Goal: Find specific page/section: Find specific page/section

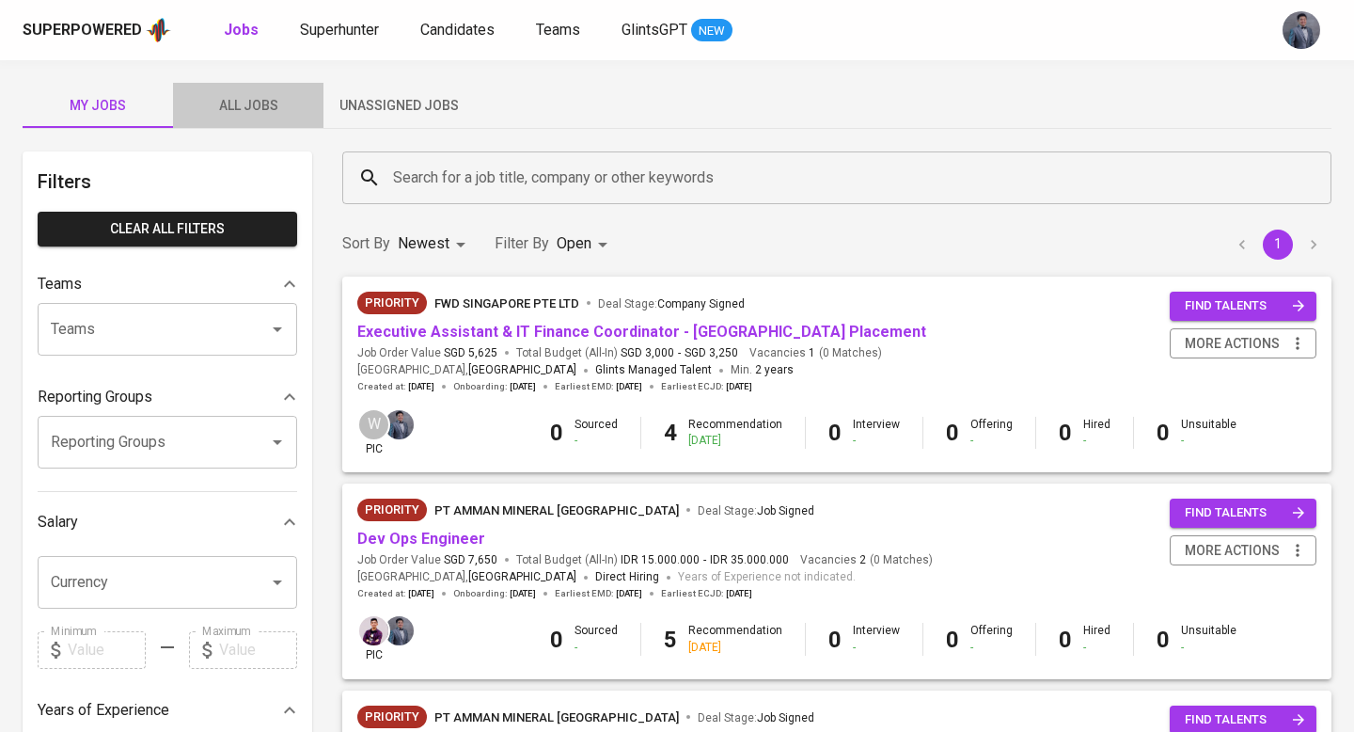
click at [273, 99] on span "All Jobs" at bounding box center [248, 106] width 128 height 24
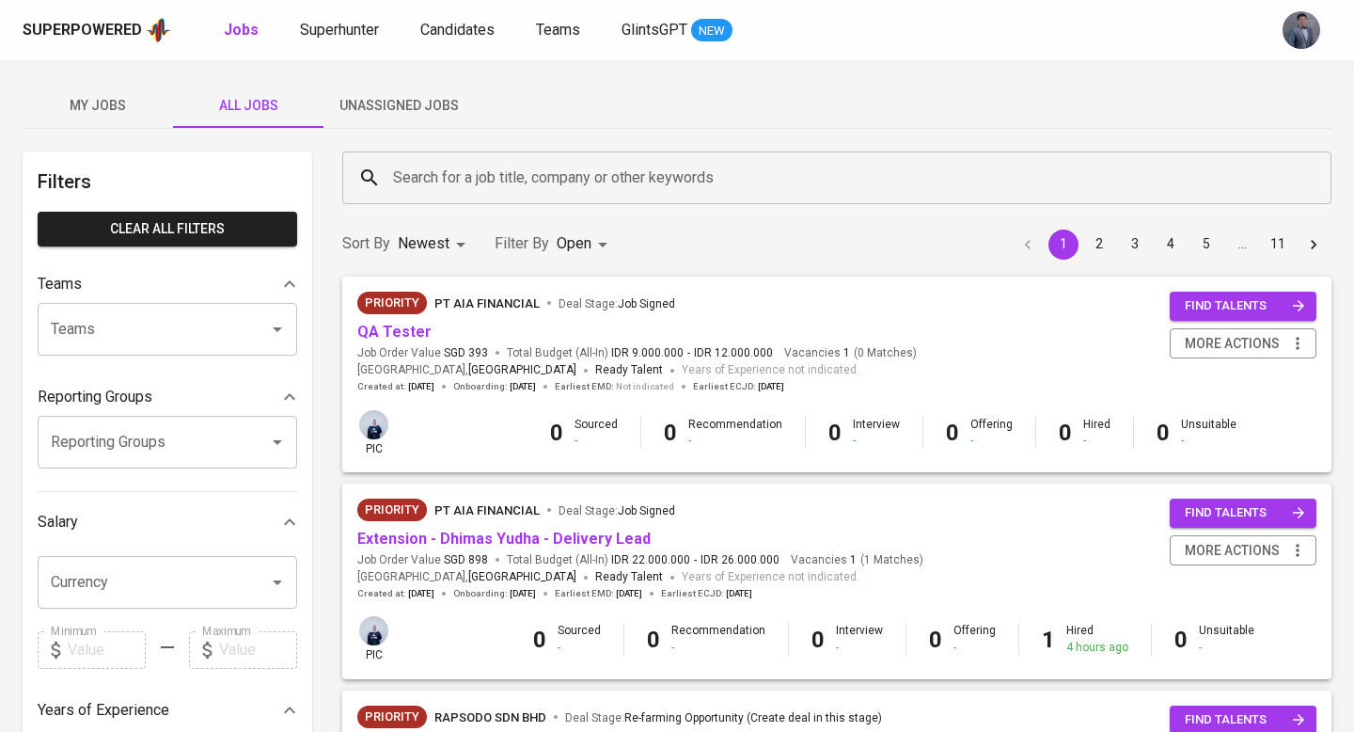
click at [134, 104] on span "My Jobs" at bounding box center [98, 106] width 128 height 24
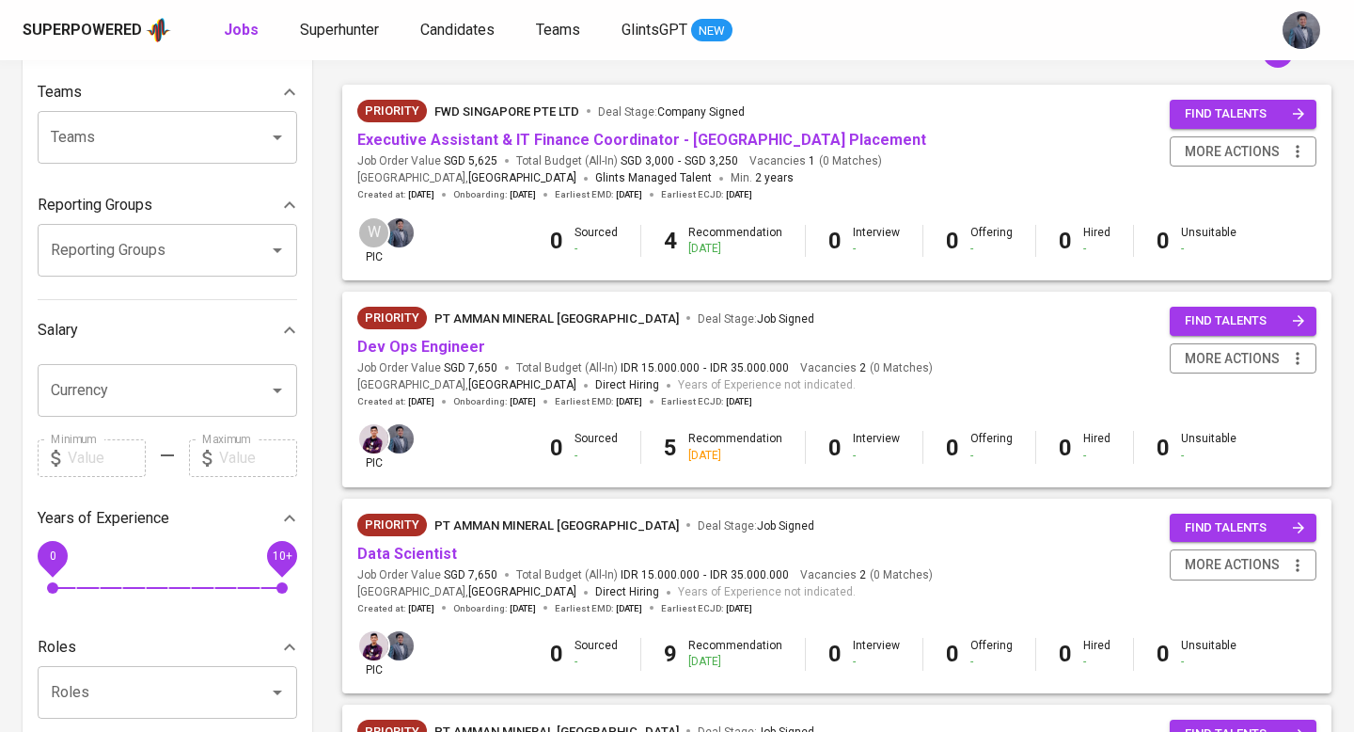
scroll to position [193, 0]
click at [433, 346] on link "Dev Ops Engineer" at bounding box center [421, 346] width 128 height 18
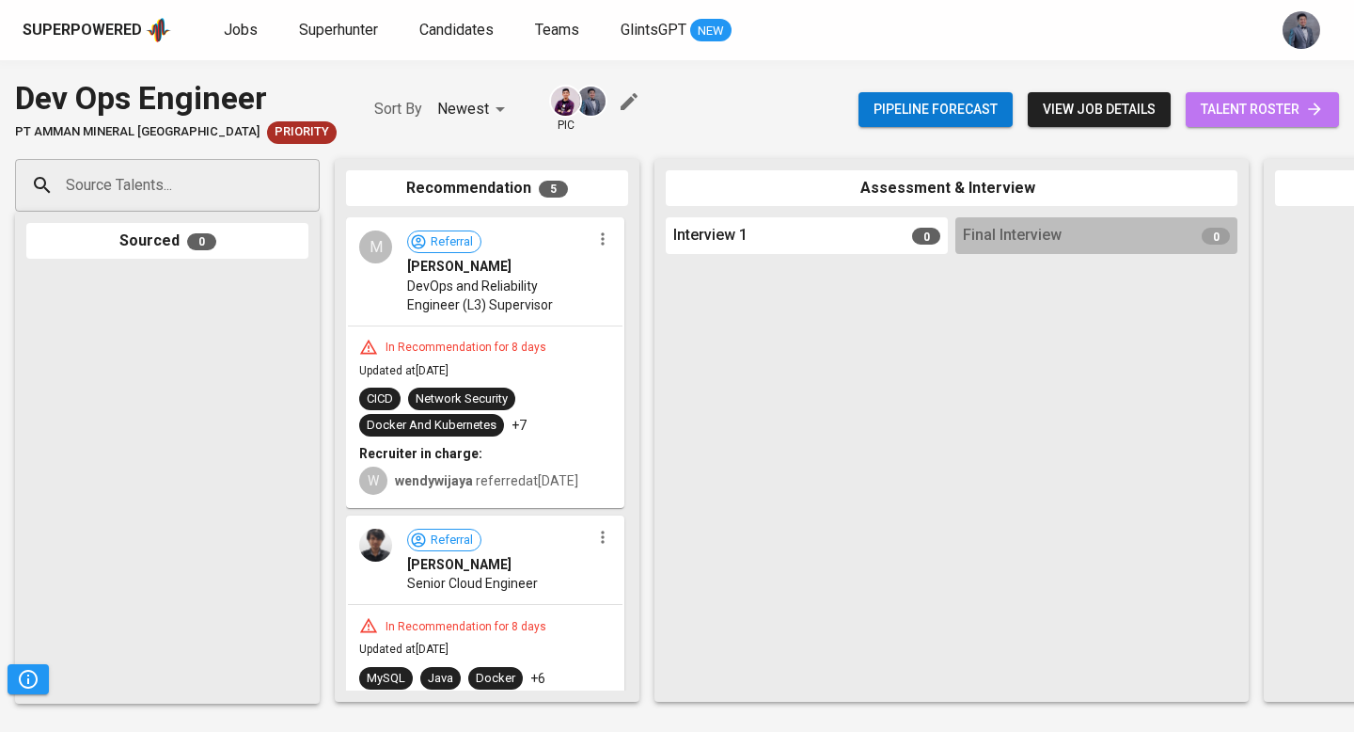
click at [1249, 112] on span "talent roster" at bounding box center [1262, 110] width 123 height 24
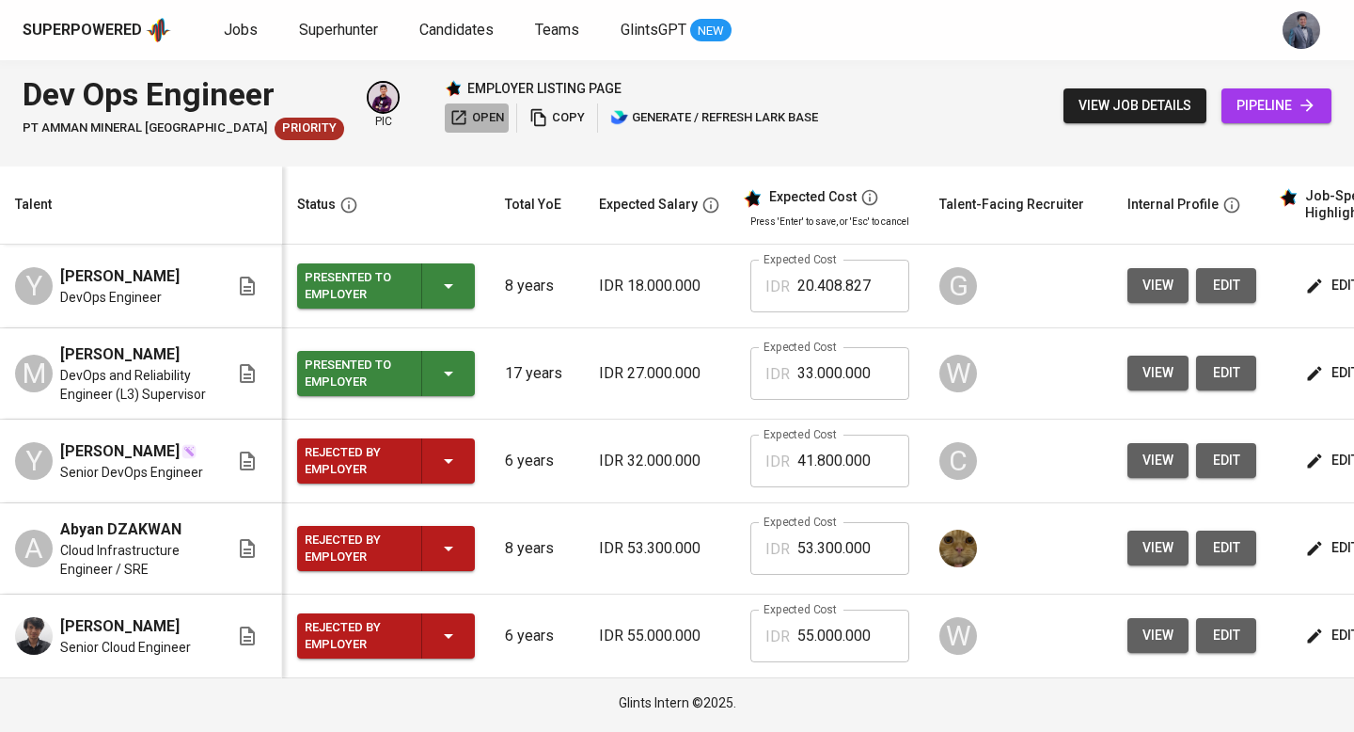
click at [461, 117] on span "open" at bounding box center [477, 118] width 55 height 22
click at [125, 94] on div "Dev Ops Engineer" at bounding box center [184, 94] width 322 height 46
click at [216, 44] on div "Superpowered Jobs Superhunter Candidates Teams GlintsGPT NEW" at bounding box center [677, 30] width 1354 height 60
click at [229, 36] on span "Jobs" at bounding box center [241, 30] width 34 height 18
